Goal: Transaction & Acquisition: Purchase product/service

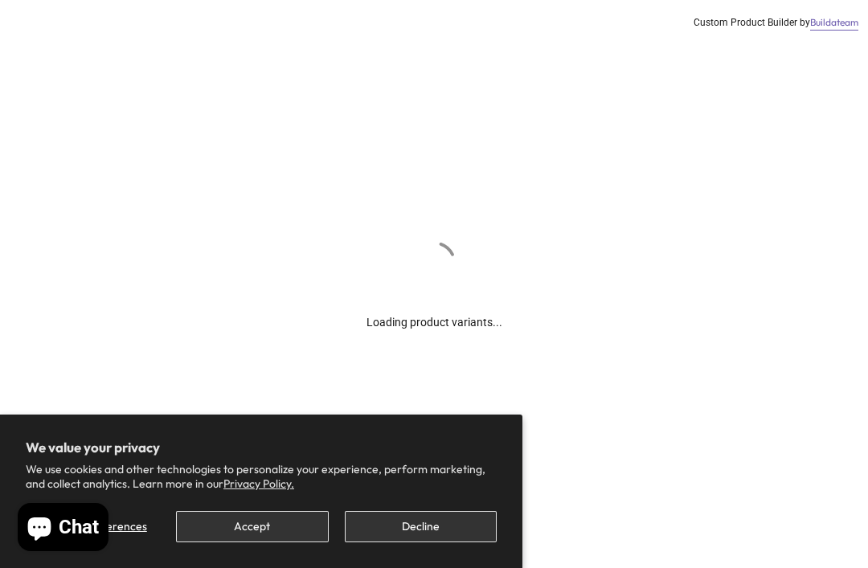
click at [426, 531] on button "Decline" at bounding box center [421, 526] width 152 height 31
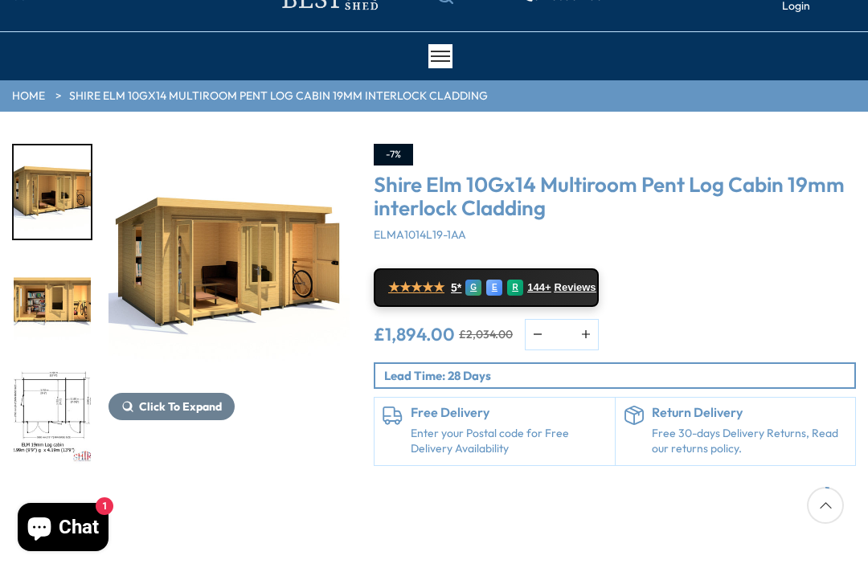
scroll to position [88, 0]
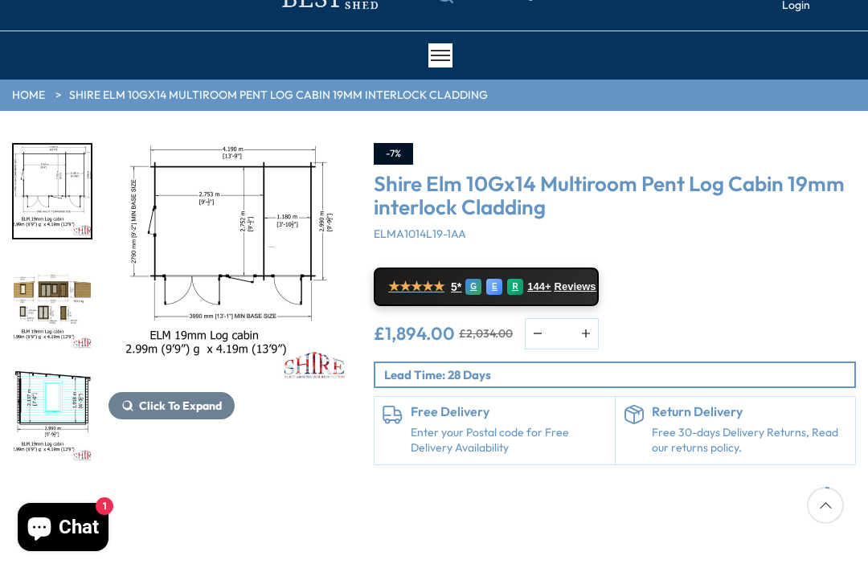
click at [44, 350] on img "4 / 11" at bounding box center [52, 303] width 77 height 93
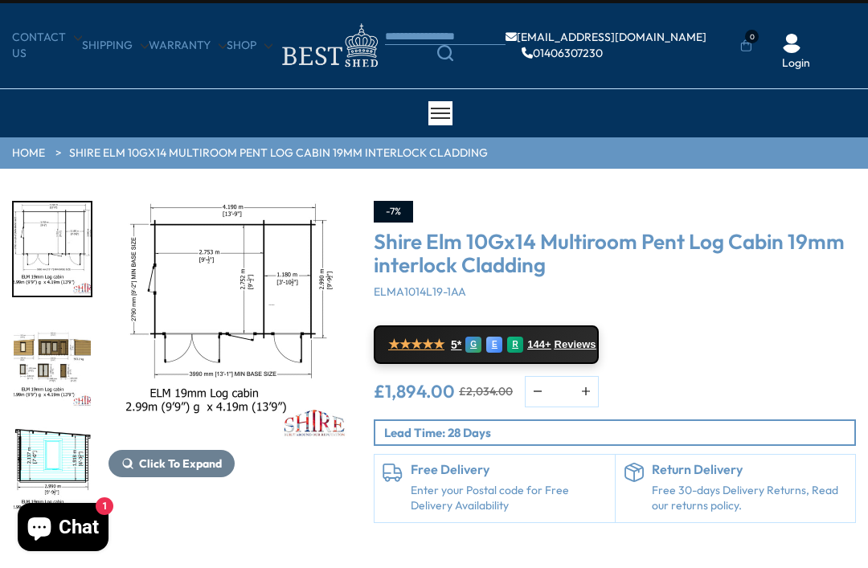
scroll to position [31, 0]
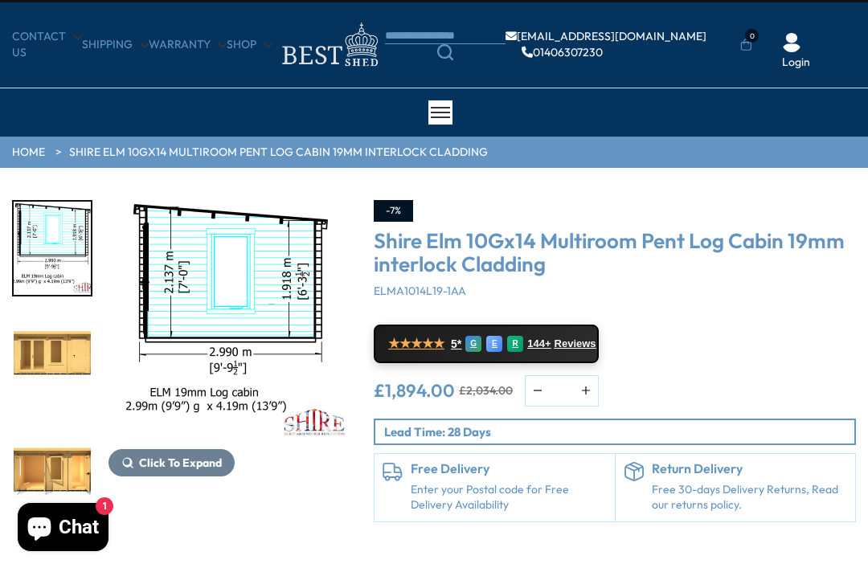
click at [64, 408] on img "6 / 11" at bounding box center [52, 360] width 77 height 93
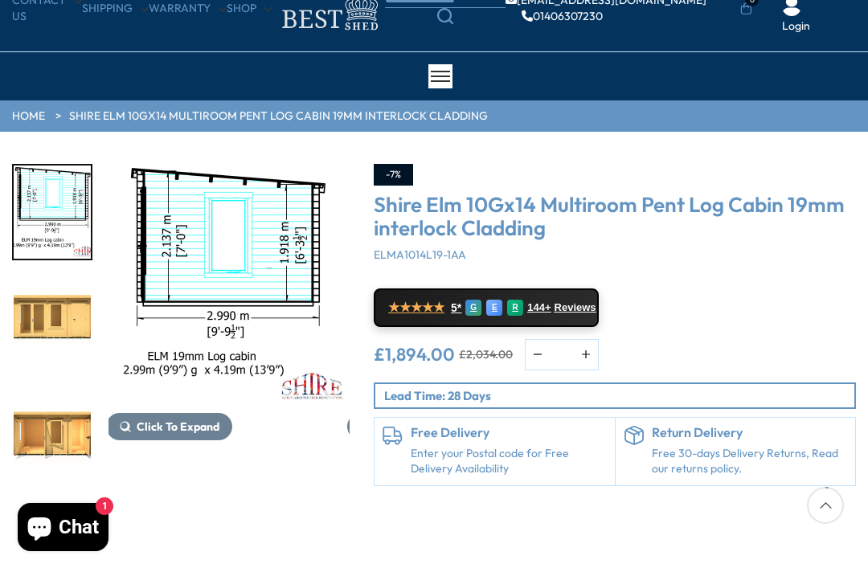
scroll to position [55, 0]
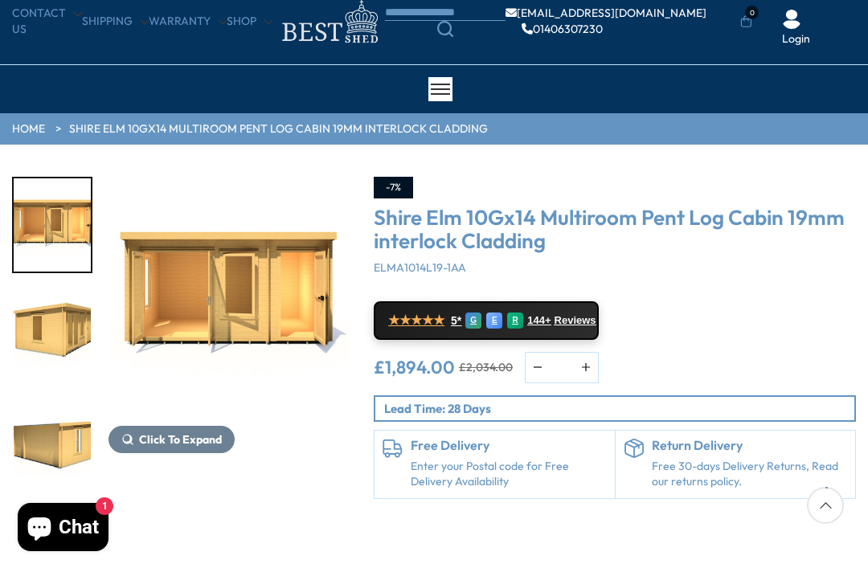
click at [51, 439] on div at bounding box center [60, 338] width 96 height 322
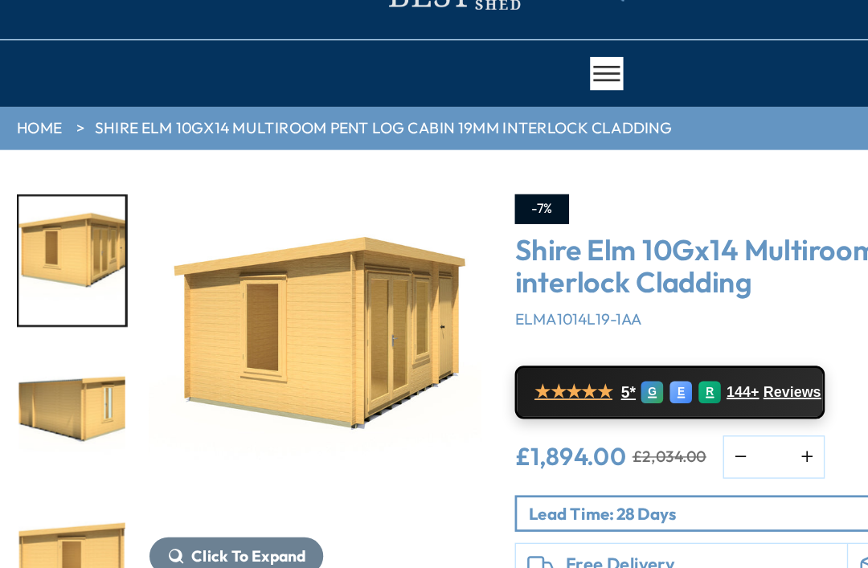
click at [70, 290] on img "9 / 11" at bounding box center [52, 320] width 77 height 93
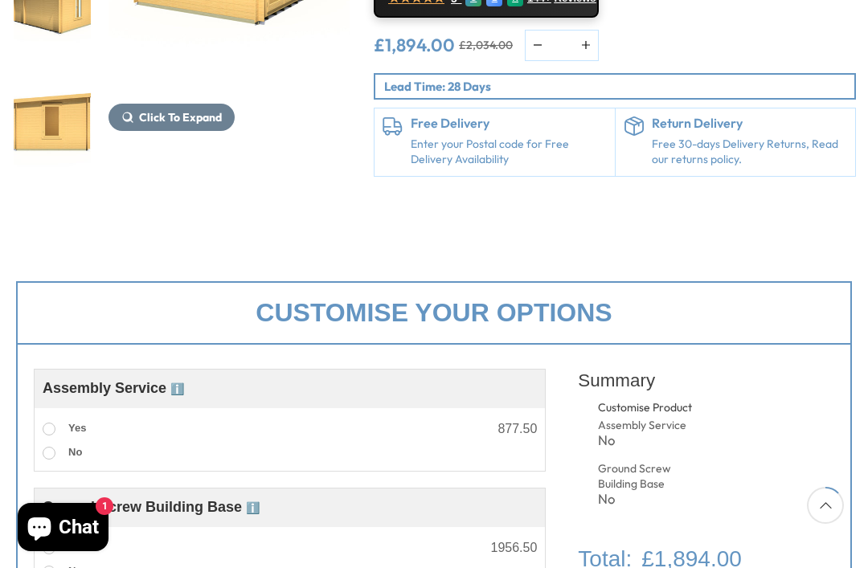
scroll to position [0, 0]
